Goal: Information Seeking & Learning: Learn about a topic

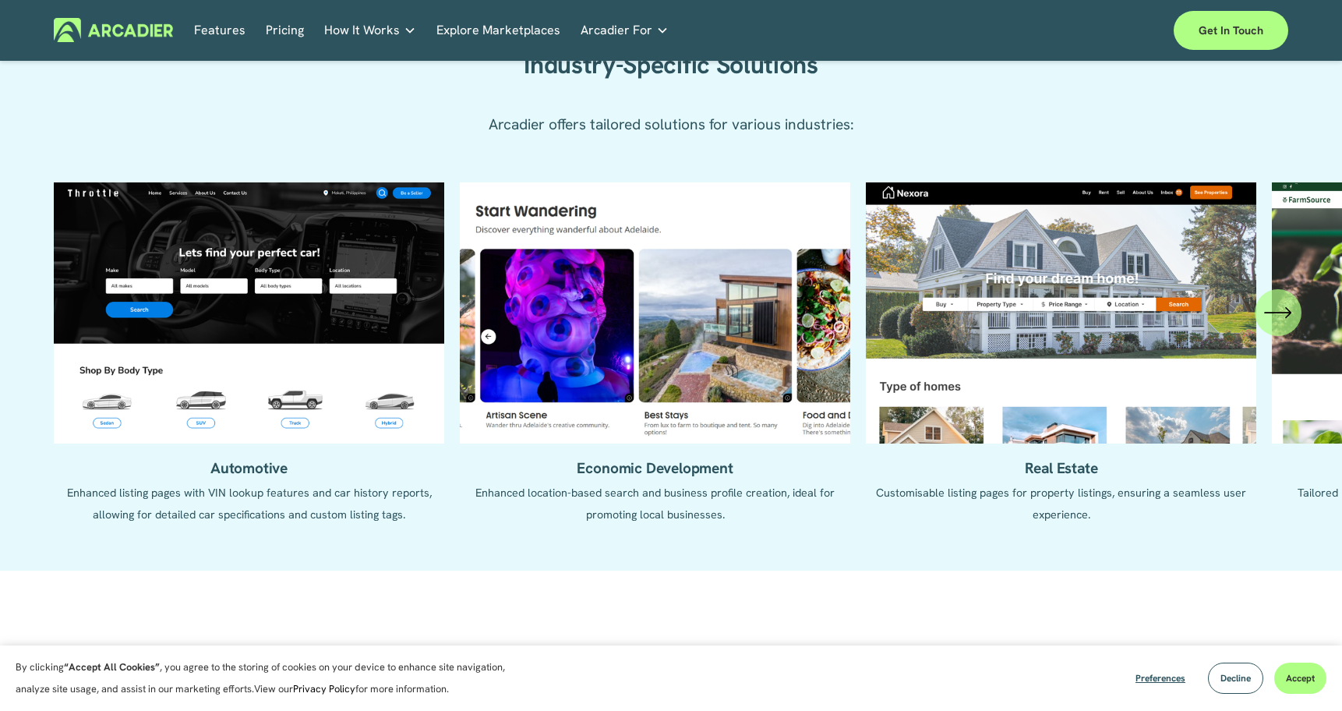
scroll to position [1524, 0]
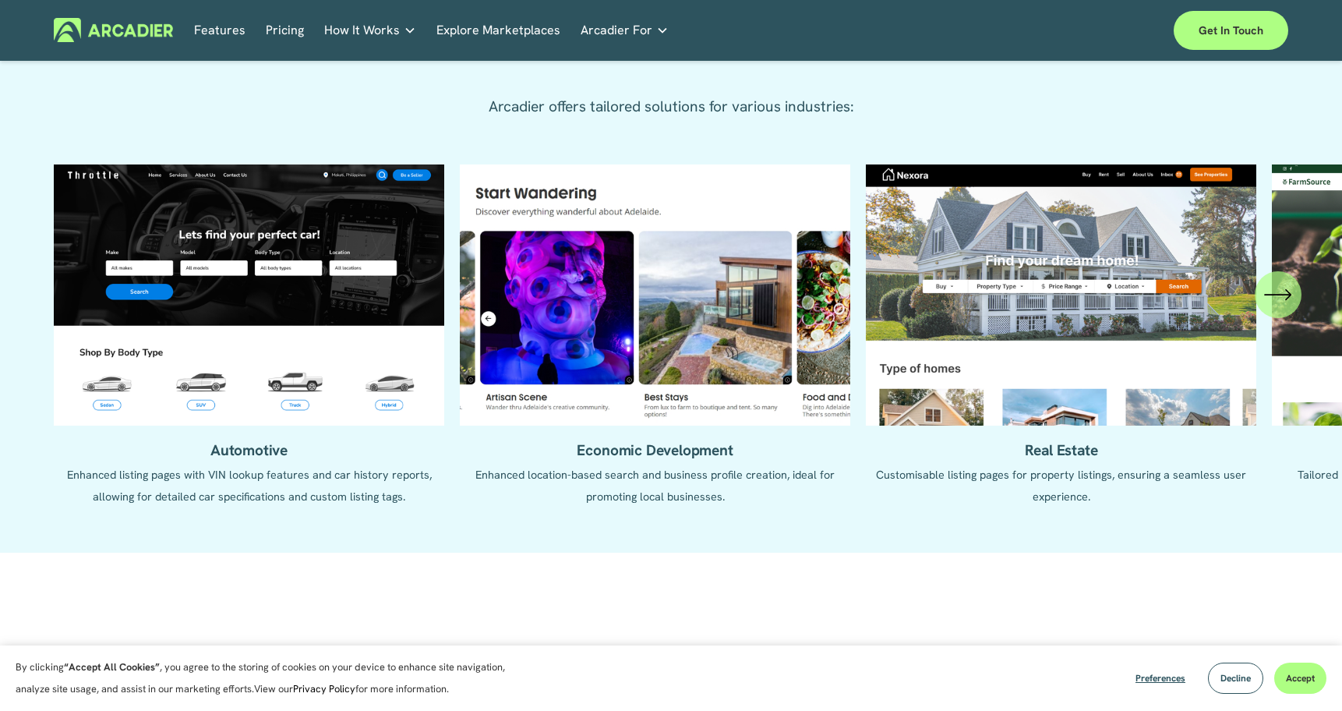
click at [1285, 295] on icon "\a \a \a Next\a \a" at bounding box center [1278, 295] width 28 height 28
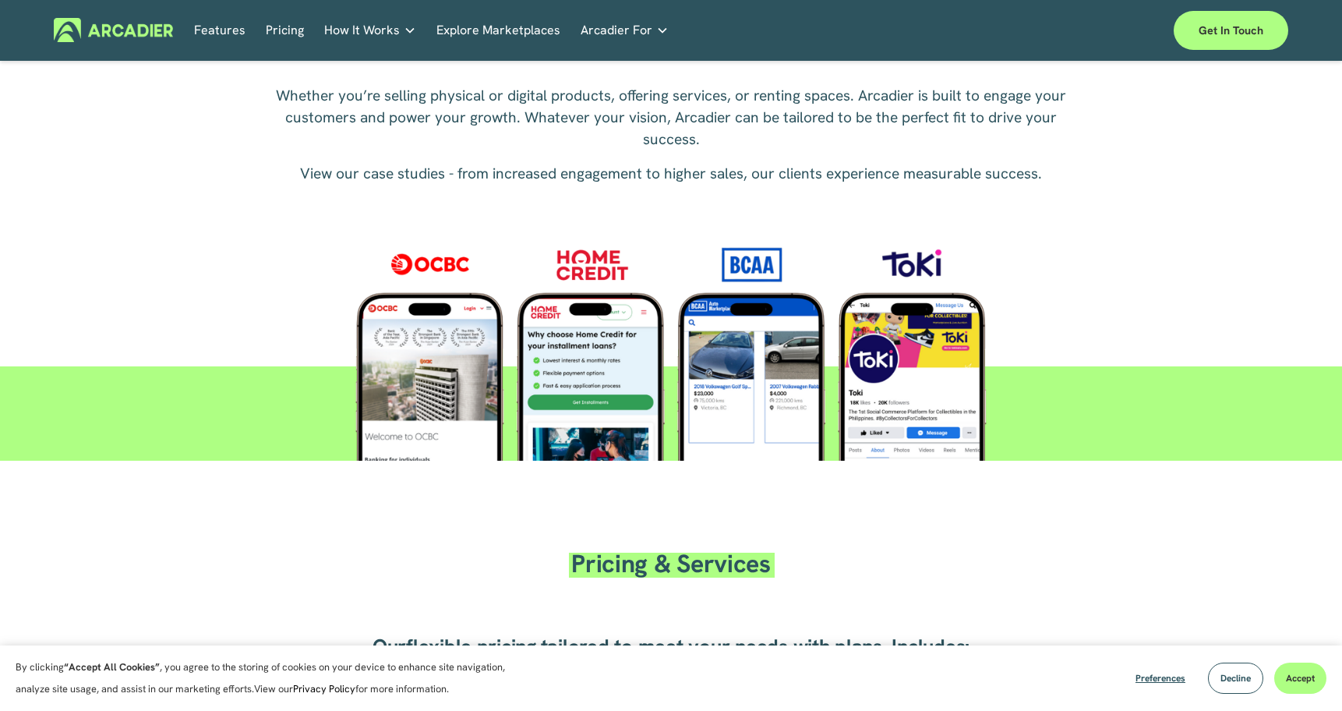
scroll to position [2151, 0]
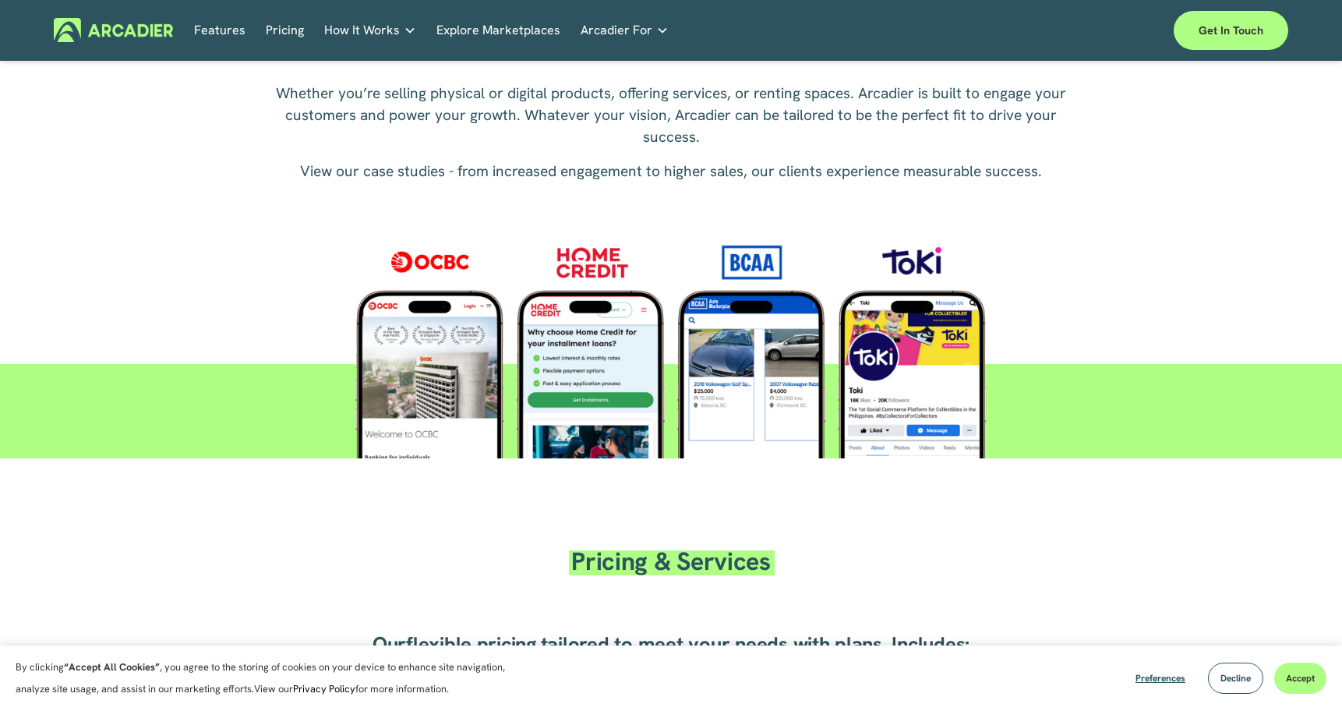
click at [939, 324] on div at bounding box center [671, 341] width 767 height 235
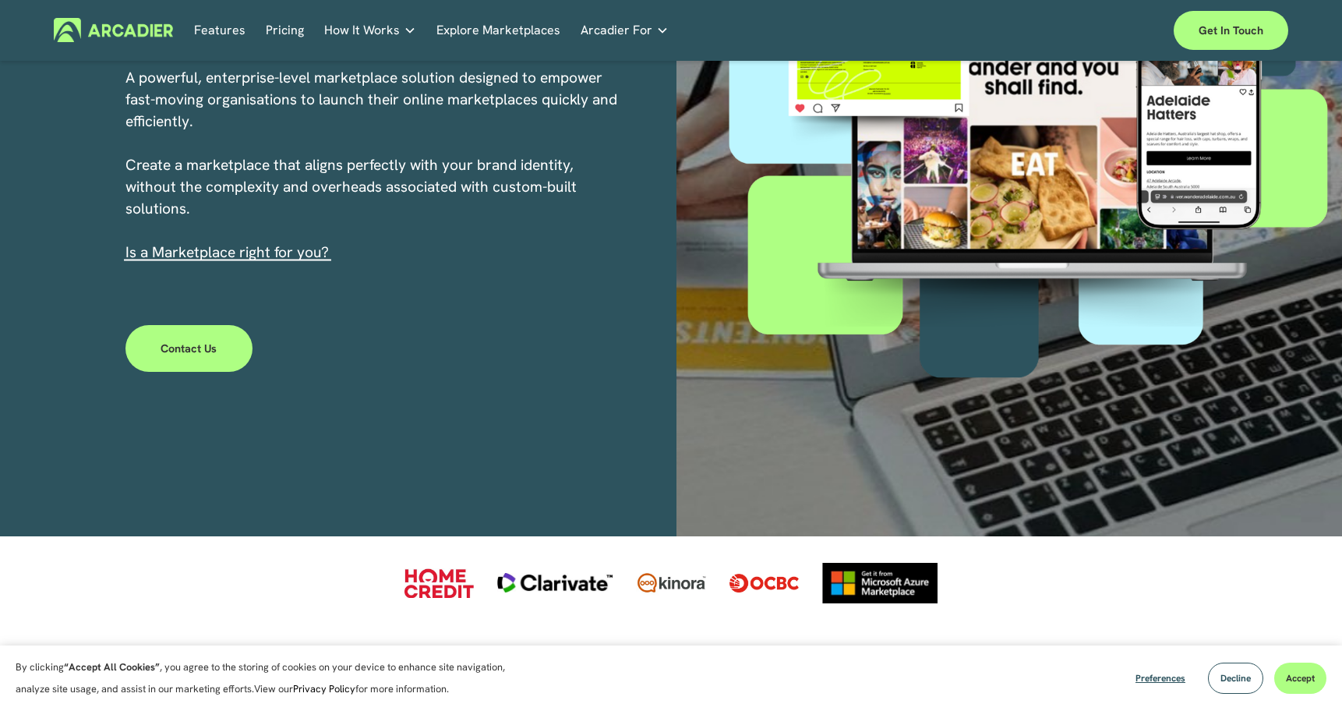
scroll to position [0, 0]
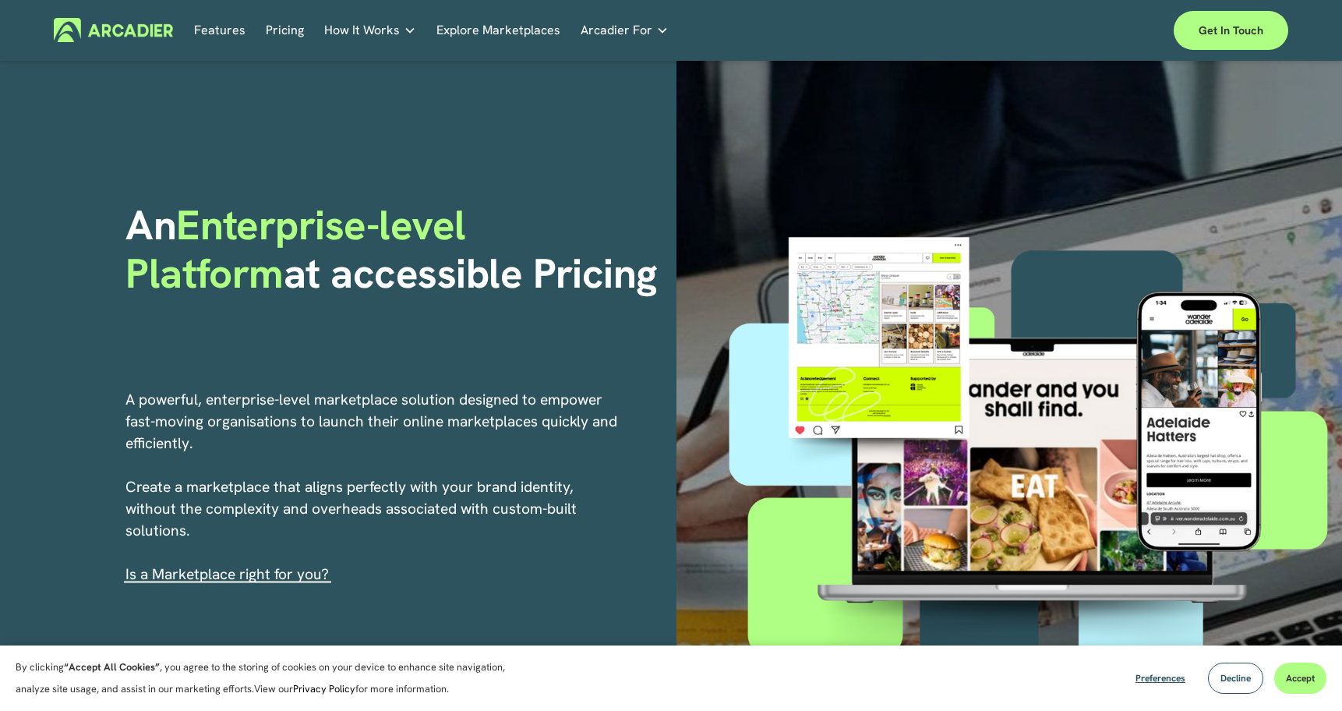
click at [284, 37] on link "Pricing" at bounding box center [285, 30] width 38 height 24
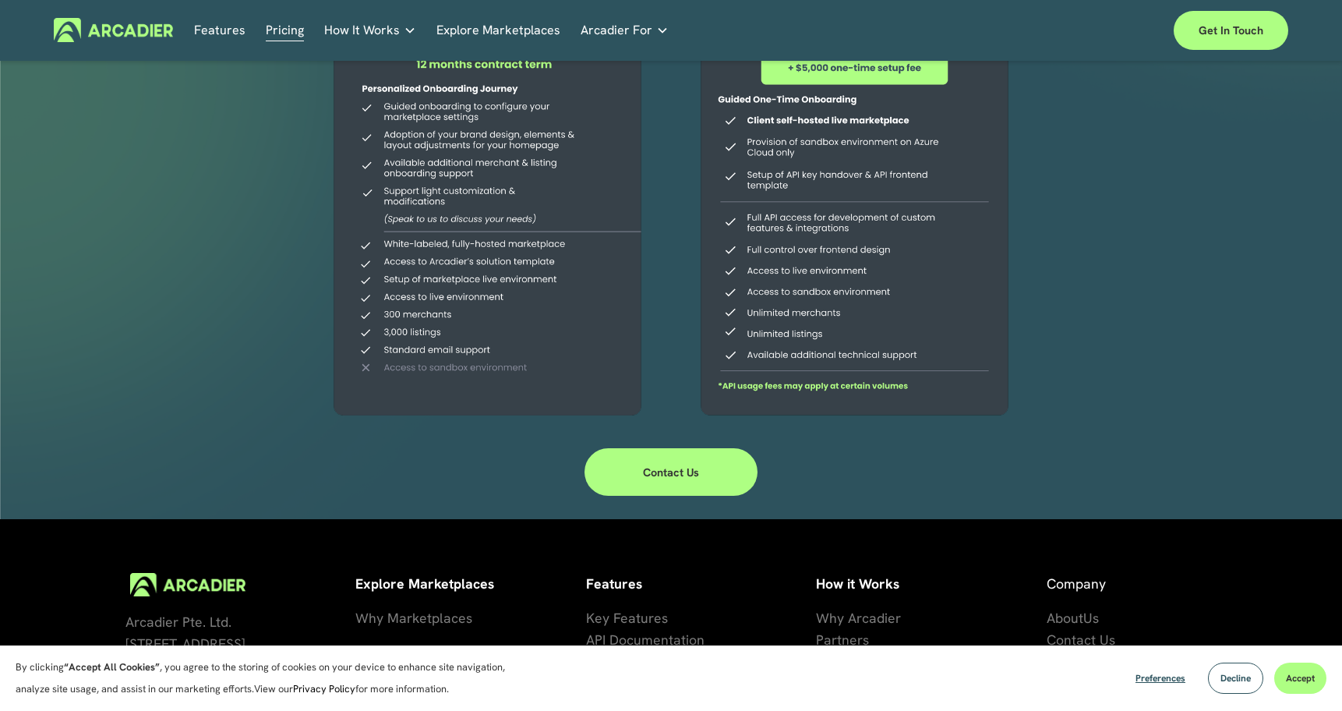
scroll to position [482, 0]
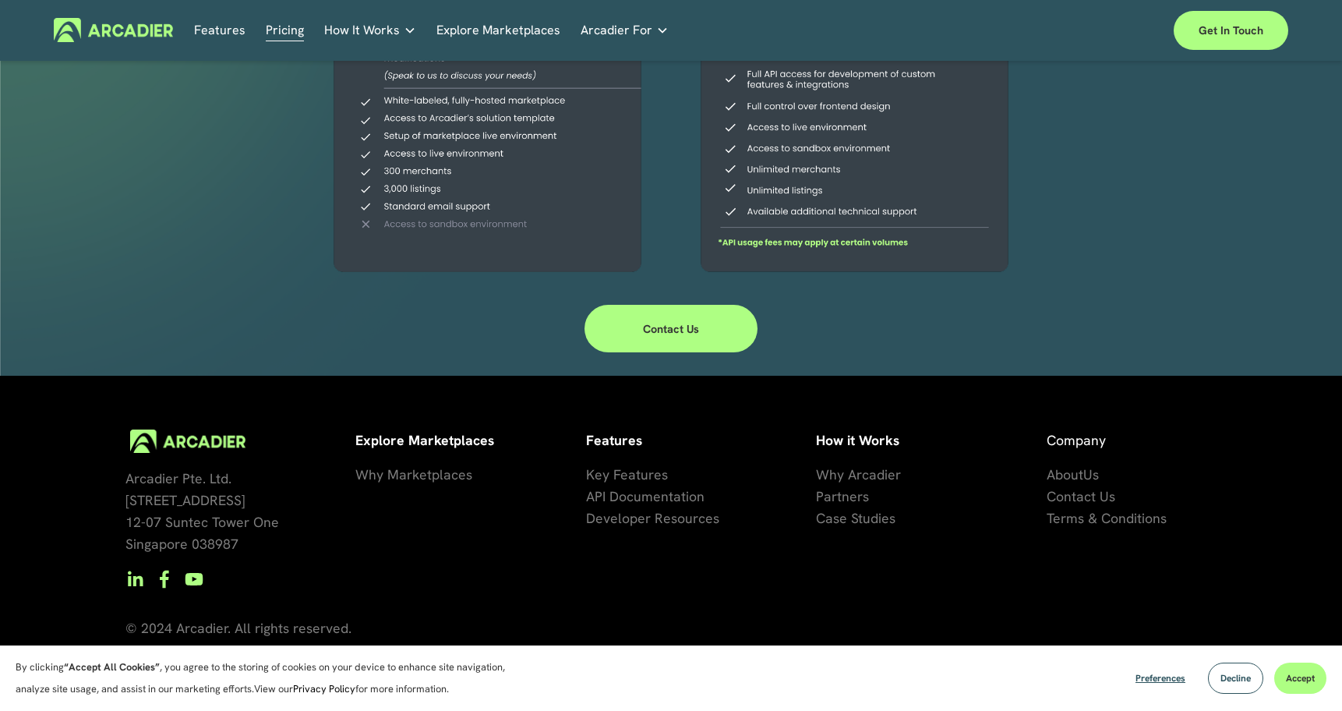
click at [837, 517] on span "se Studies" at bounding box center [864, 518] width 62 height 18
